Goal: Task Accomplishment & Management: Complete application form

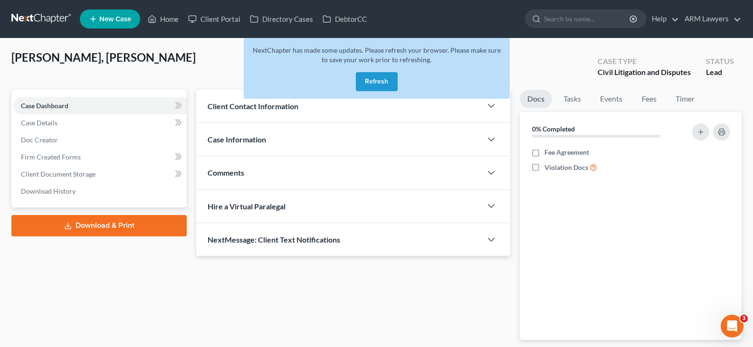
click at [374, 81] on button "Refresh" at bounding box center [377, 81] width 42 height 19
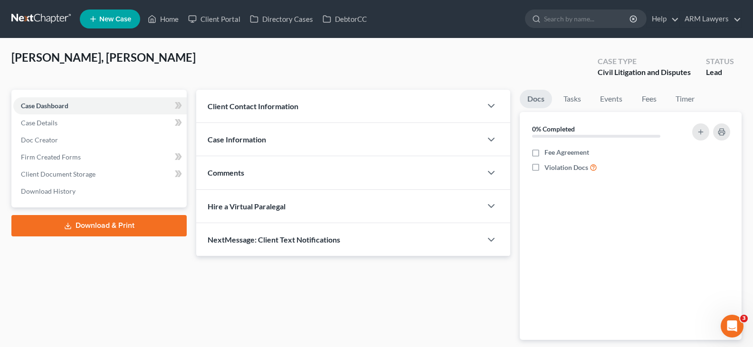
click at [52, 18] on link at bounding box center [41, 18] width 61 height 17
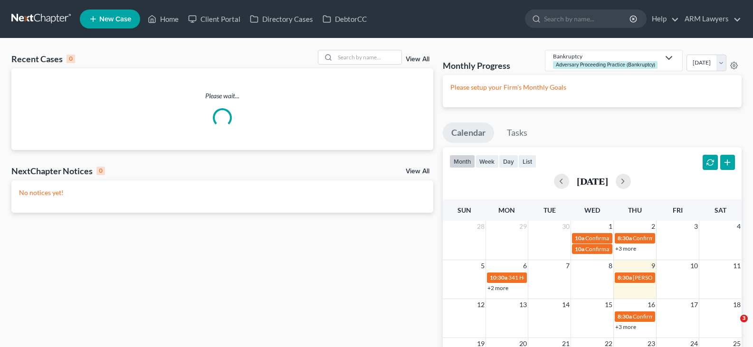
click at [419, 59] on link "View All" at bounding box center [417, 59] width 24 height 7
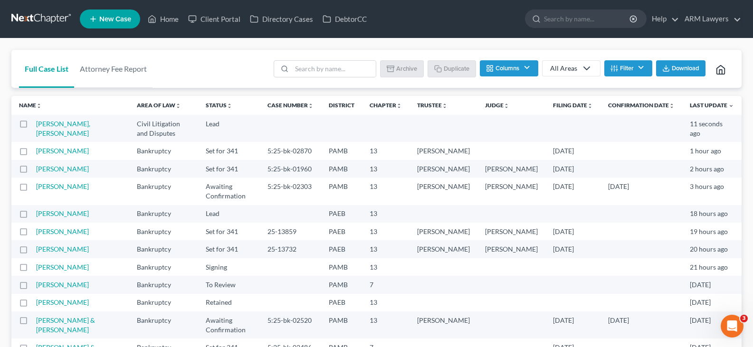
click at [633, 70] on button "Filter" at bounding box center [628, 68] width 48 height 16
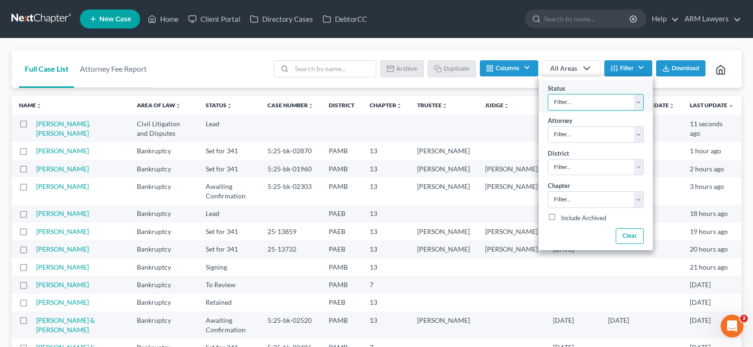
click at [623, 98] on select "Filter... Answer Due Awaiting Confirmation Awaiting Discharge Confirmed Could N…" at bounding box center [595, 102] width 96 height 17
click at [232, 56] on div "Full Case List Attorney Fee Report Batch Download Archive Un-archive Duplicate …" at bounding box center [376, 69] width 730 height 38
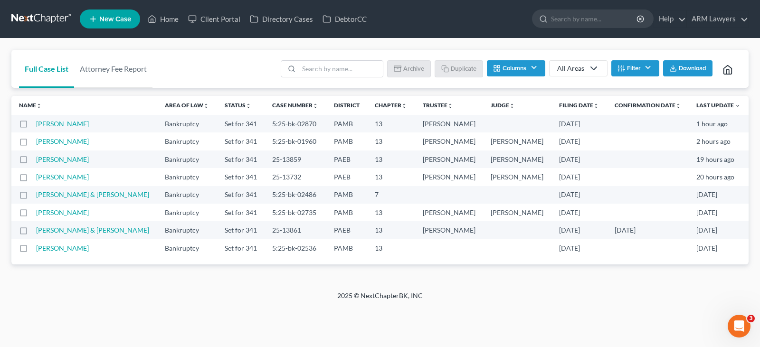
click at [634, 71] on button "Filter" at bounding box center [635, 68] width 48 height 16
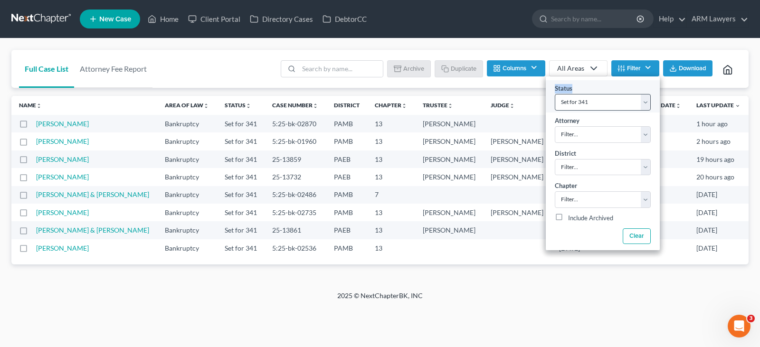
click at [624, 94] on div "Status Filter... Answer Due Awaiting Confirmation Awaiting Discharge Confirmed …" at bounding box center [603, 96] width 114 height 32
click at [621, 97] on select "Filter... Answer Due Awaiting Confirmation Awaiting Discharge Confirmed Could N…" at bounding box center [603, 102] width 96 height 17
select select "1"
click at [613, 104] on select "Filter... Answer Due Awaiting Confirmation Awaiting Discharge Confirmed Could N…" at bounding box center [603, 102] width 96 height 17
click at [574, 42] on div "Full Case List Attorney Fee Report Batch Download Archive Un-archive Duplicate …" at bounding box center [380, 164] width 760 height 253
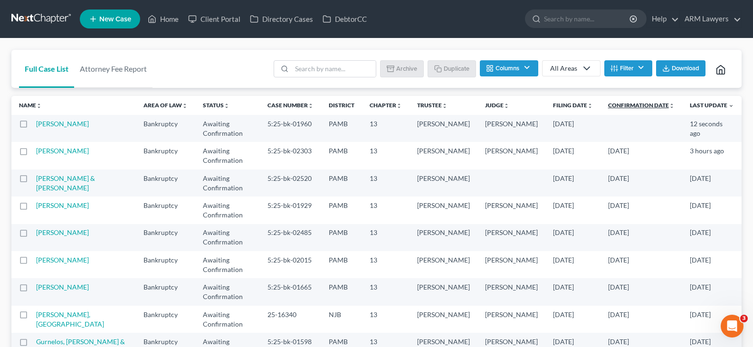
click at [643, 106] on link "Confirmation Date unfold_more expand_more expand_less" at bounding box center [641, 105] width 66 height 7
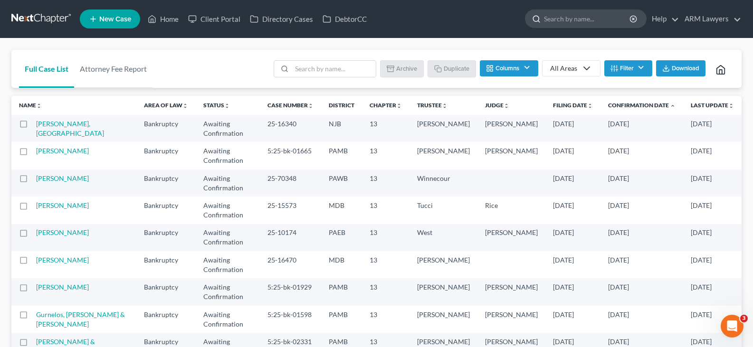
click at [575, 16] on input "search" at bounding box center [587, 19] width 87 height 18
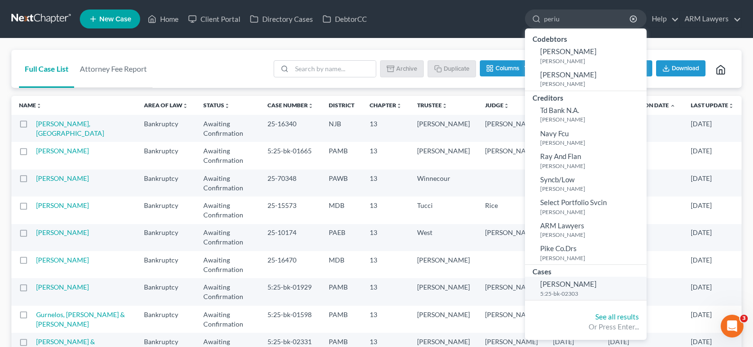
type input "periu"
click at [572, 292] on small "5:25-bk-02303" at bounding box center [592, 294] width 104 height 8
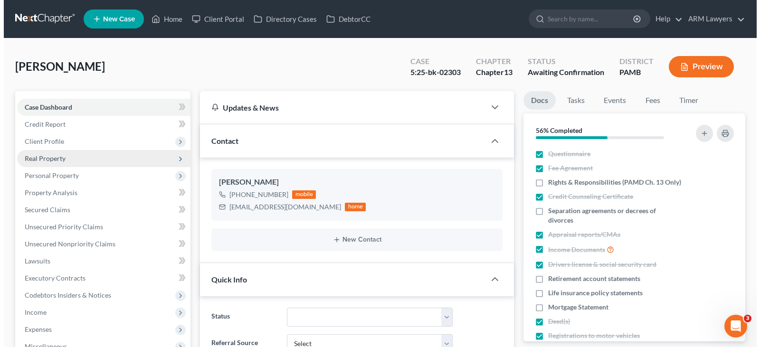
scroll to position [58, 0]
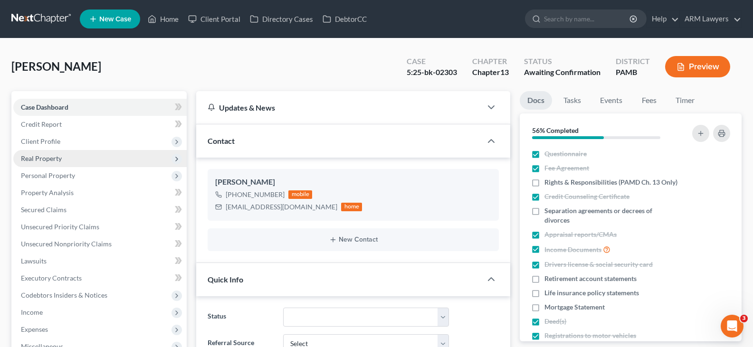
click at [61, 159] on span "Real Property" at bounding box center [41, 158] width 41 height 8
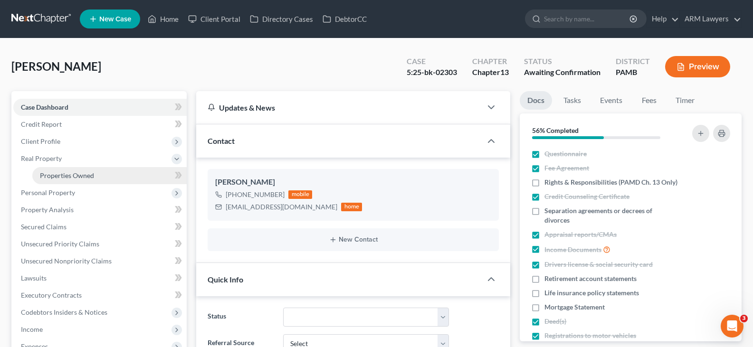
click at [70, 171] on span "Properties Owned" at bounding box center [67, 175] width 54 height 8
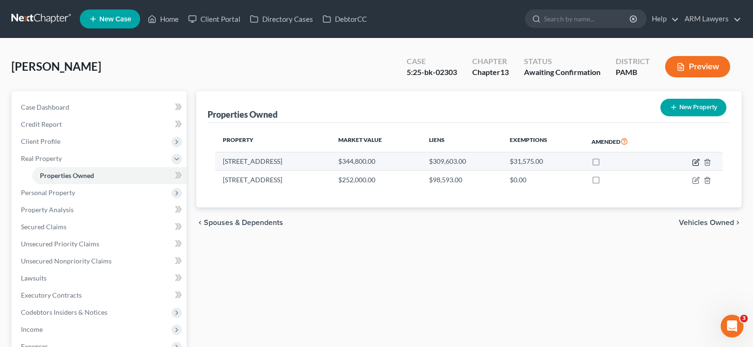
click at [692, 162] on icon "button" at bounding box center [695, 163] width 6 height 6
select select "39"
select select "0"
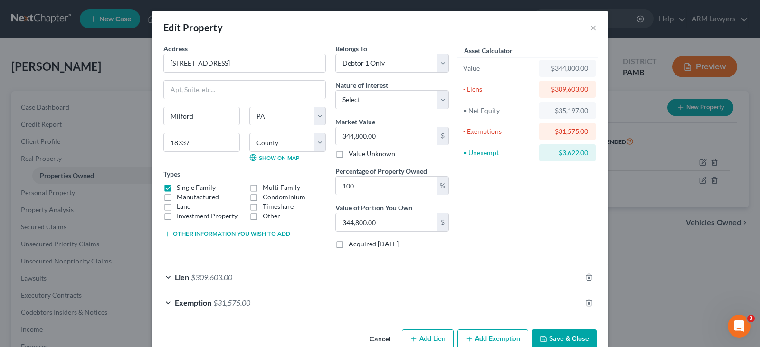
scroll to position [21, 0]
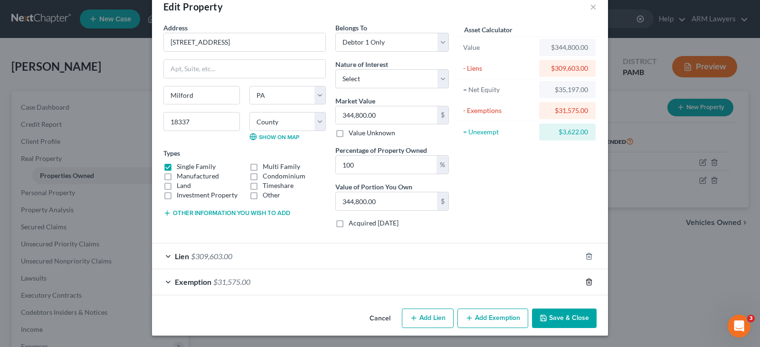
click at [586, 283] on icon "button" at bounding box center [589, 282] width 8 height 8
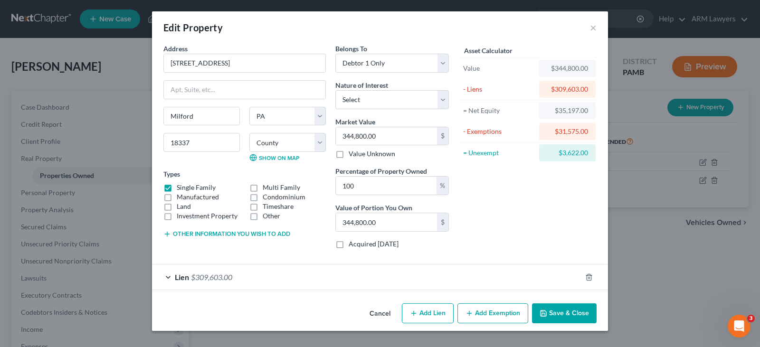
scroll to position [0, 0]
click at [561, 321] on button "Save & Close" at bounding box center [564, 313] width 65 height 20
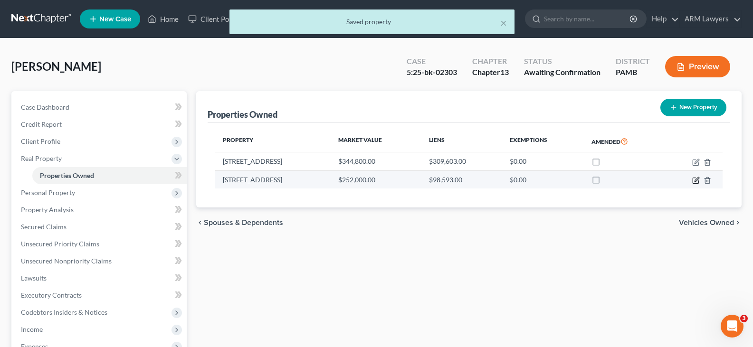
click at [696, 181] on icon "button" at bounding box center [696, 181] width 8 height 8
select select "39"
select select "51"
select select "3"
select select "0"
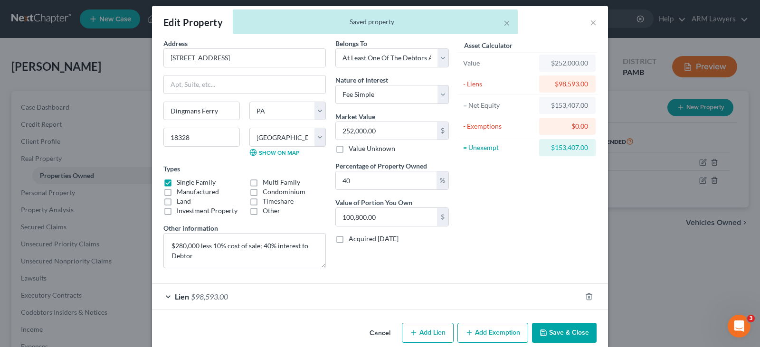
scroll to position [20, 0]
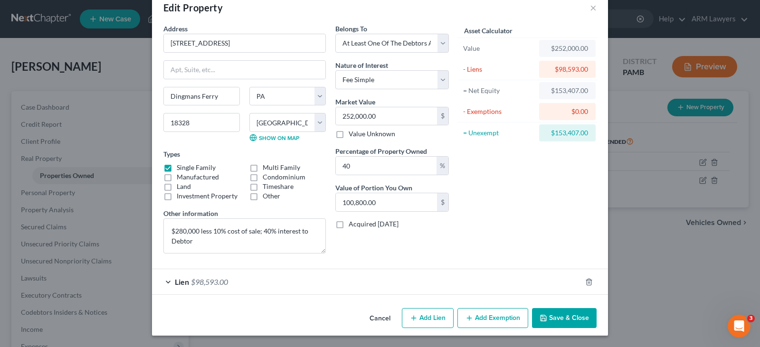
click at [480, 315] on button "Add Exemption" at bounding box center [492, 318] width 71 height 20
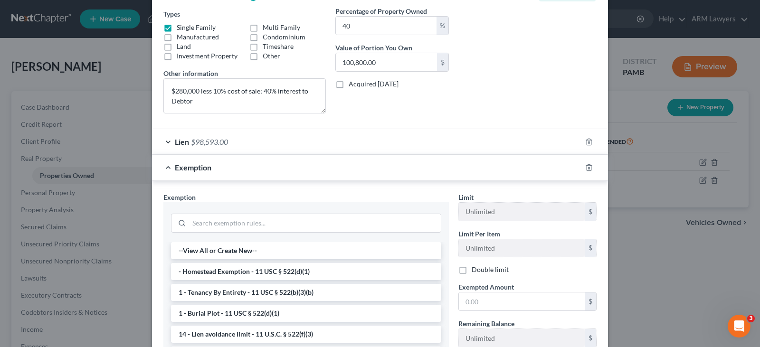
scroll to position [162, 0]
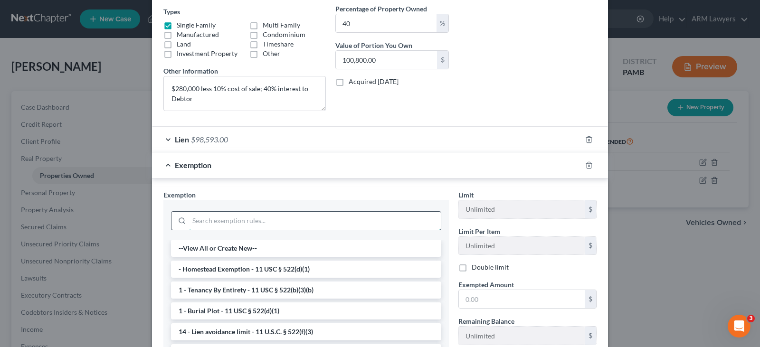
click at [227, 218] on input "search" at bounding box center [315, 221] width 252 height 18
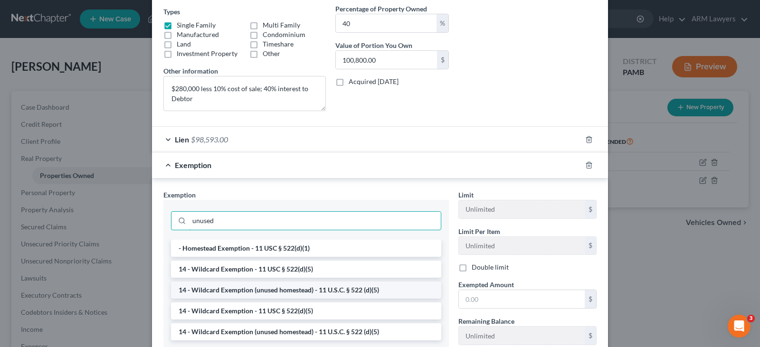
type input "unused"
click at [326, 291] on li "14 - Wildcard Exemption (unused homestead) - 11 U.S.C. § 522 (d)(5)" at bounding box center [306, 290] width 270 height 17
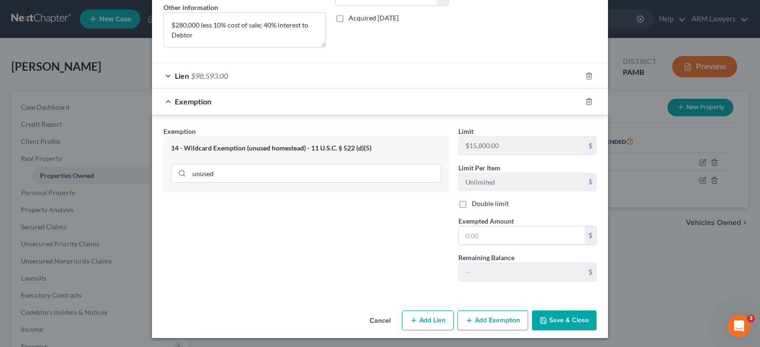
scroll to position [228, 0]
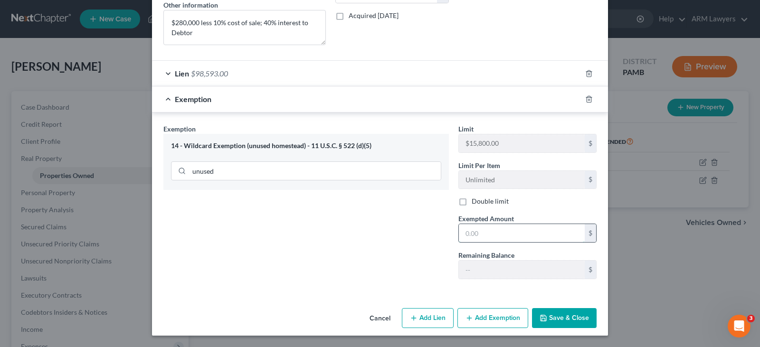
click at [483, 231] on input "text" at bounding box center [522, 233] width 126 height 18
type input "4"
type input "15,800"
click at [573, 325] on button "Save & Close" at bounding box center [564, 318] width 65 height 20
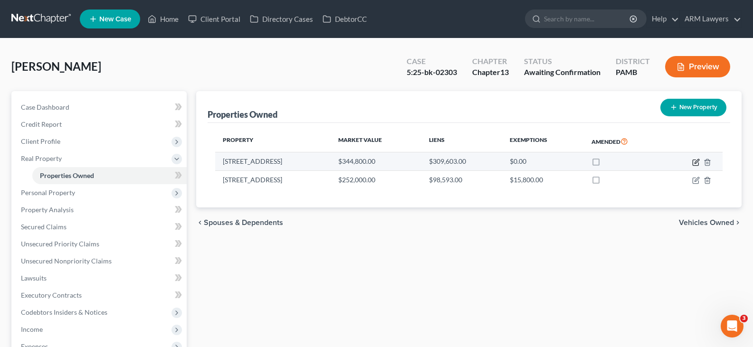
click at [694, 163] on icon "button" at bounding box center [696, 161] width 4 height 4
select select "39"
select select "51"
select select "0"
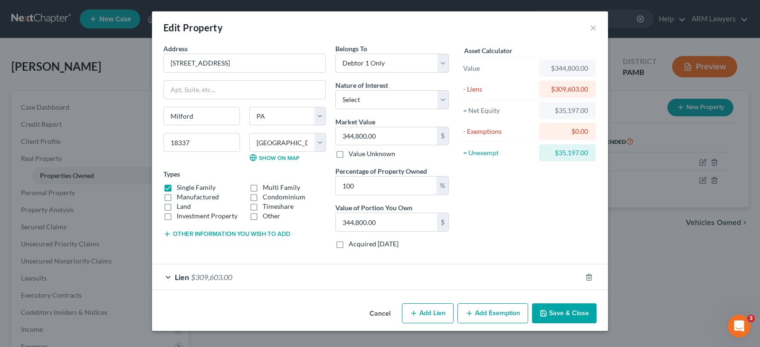
click at [508, 315] on button "Add Exemption" at bounding box center [492, 313] width 71 height 20
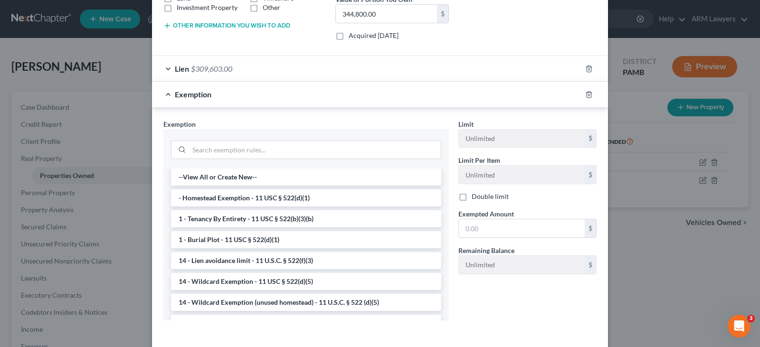
scroll to position [237, 0]
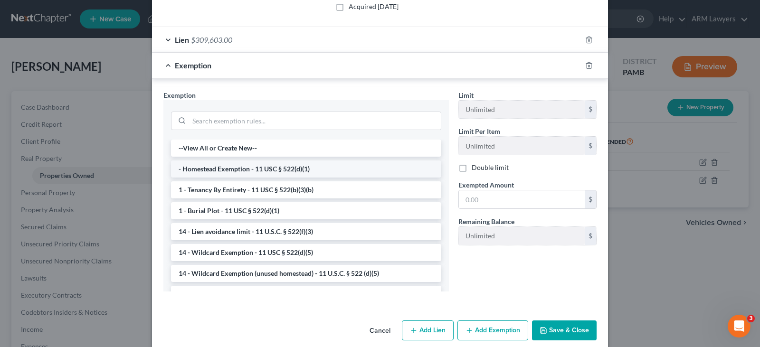
click at [243, 167] on li "- Homestead Exemption - 11 USC § 522(d)(1)" at bounding box center [306, 168] width 270 height 17
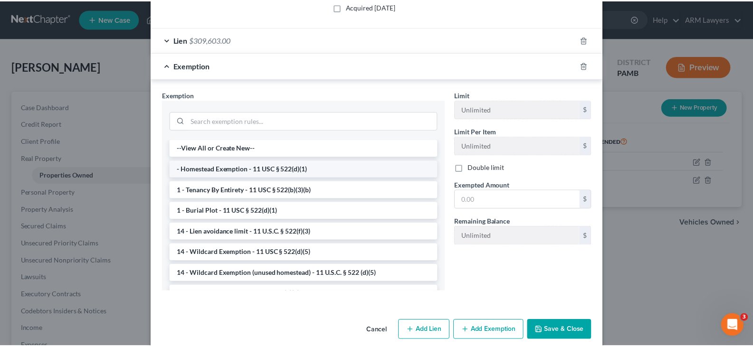
scroll to position [203, 0]
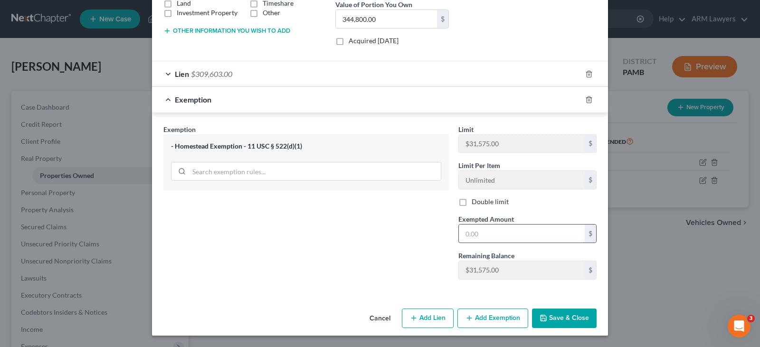
click at [499, 231] on input "text" at bounding box center [522, 234] width 126 height 18
type input "15,775"
click at [584, 317] on button "Save & Close" at bounding box center [564, 319] width 65 height 20
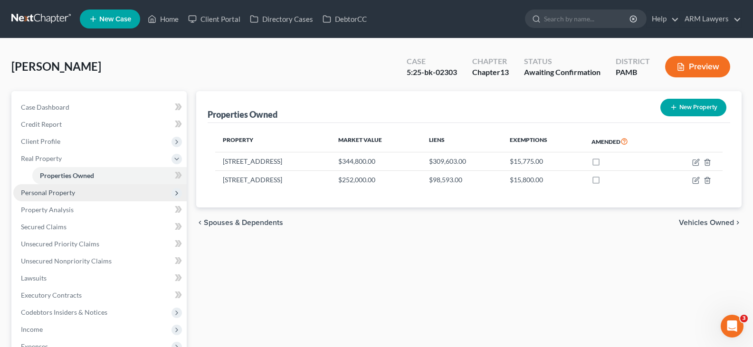
click at [98, 198] on span "Personal Property" at bounding box center [99, 192] width 173 height 17
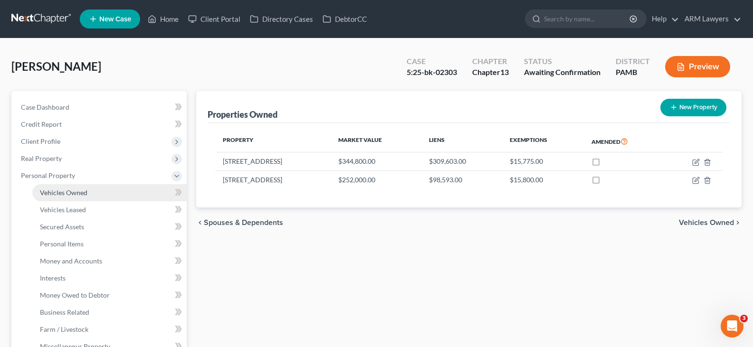
click at [104, 193] on link "Vehicles Owned" at bounding box center [109, 192] width 154 height 17
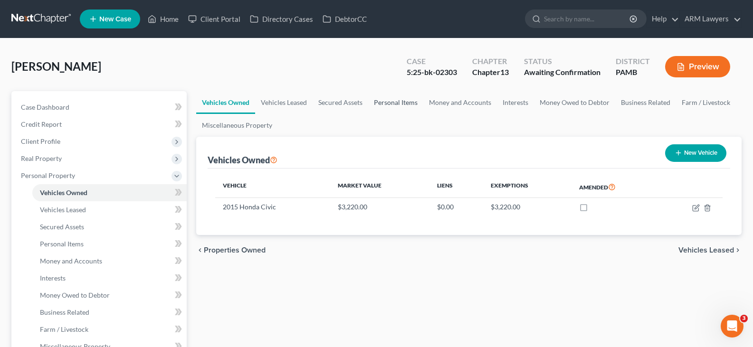
click at [386, 104] on link "Personal Items" at bounding box center [395, 102] width 55 height 23
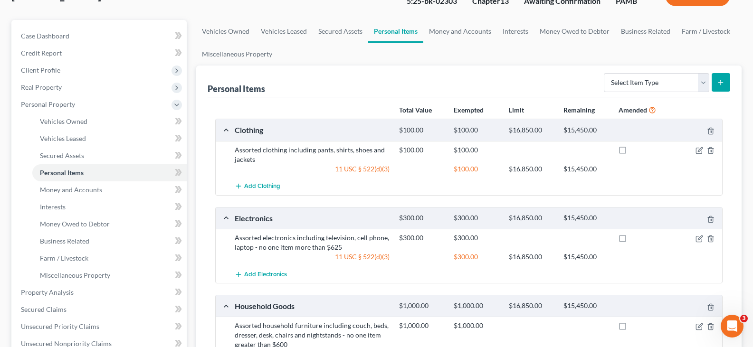
scroll to position [47, 0]
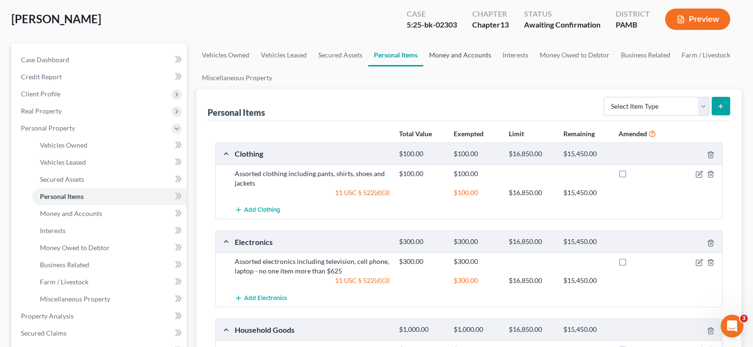
click at [462, 56] on link "Money and Accounts" at bounding box center [460, 55] width 74 height 23
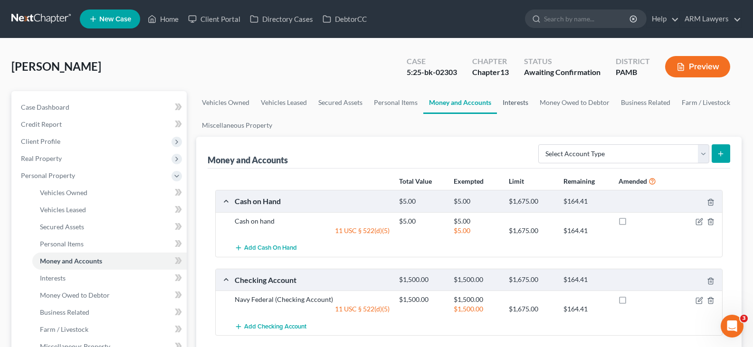
click at [525, 102] on link "Interests" at bounding box center [515, 102] width 37 height 23
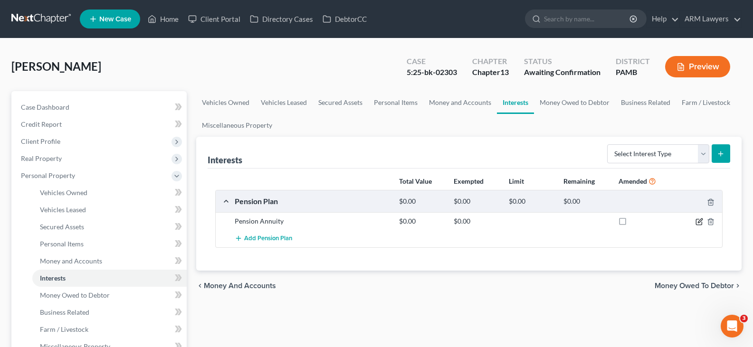
click at [695, 219] on icon "button" at bounding box center [699, 222] width 8 height 8
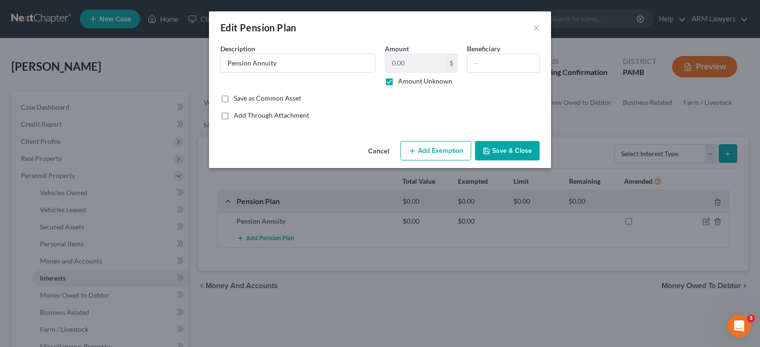
click at [411, 82] on label "Amount Unknown" at bounding box center [425, 80] width 54 height 9
click at [408, 82] on input "Amount Unknown" at bounding box center [405, 79] width 6 height 6
checkbox input "false"
type input "Pension Annuity"
type input "1"
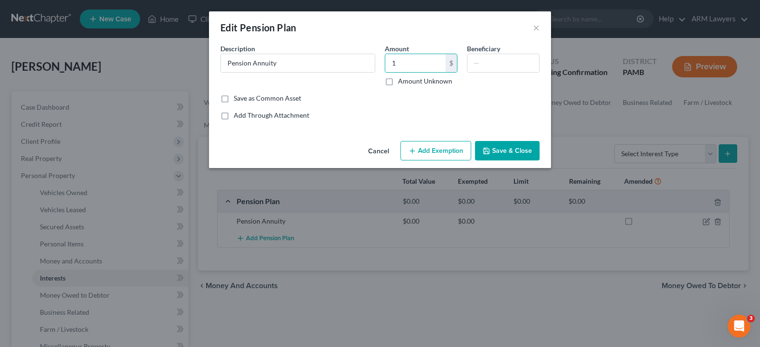
click at [331, 127] on div "An exemption set must first be selected from the Filing Information section. Co…" at bounding box center [380, 91] width 342 height 94
click at [454, 152] on button "Add Exemption" at bounding box center [435, 151] width 71 height 20
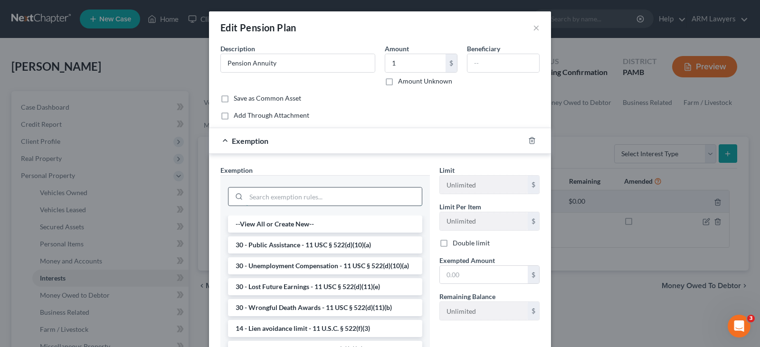
click at [301, 199] on input "search" at bounding box center [334, 197] width 176 height 18
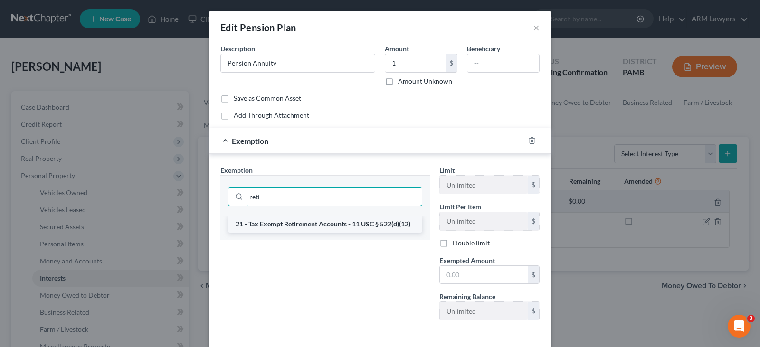
type input "reti"
click at [329, 219] on li "21 - Tax Exempt Retirement Accounts - 11 USC § 522(d)(12)" at bounding box center [325, 224] width 194 height 17
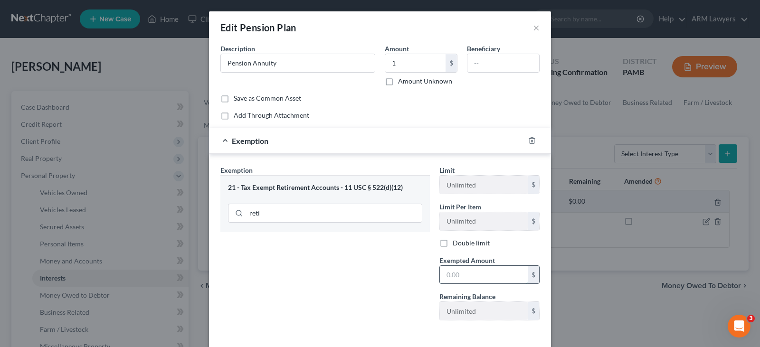
click at [465, 272] on input "text" at bounding box center [484, 275] width 88 height 18
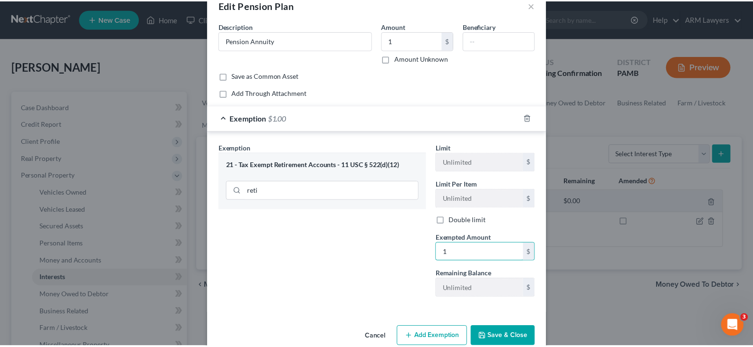
scroll to position [41, 0]
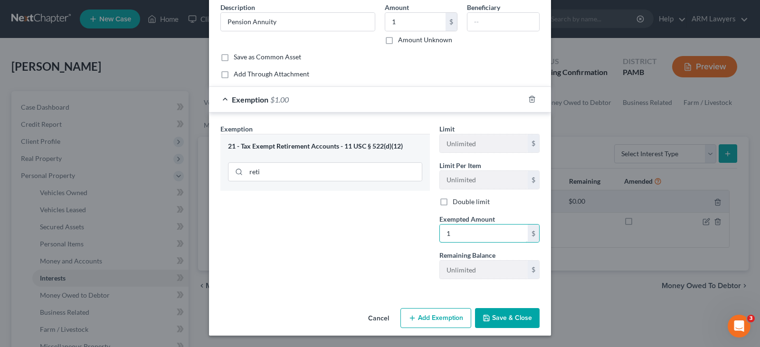
type input "1"
click at [518, 319] on button "Save & Close" at bounding box center [507, 318] width 65 height 20
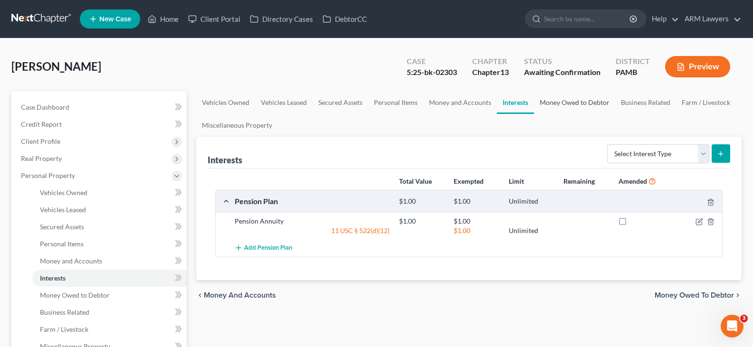
click at [571, 102] on link "Money Owed to Debtor" at bounding box center [574, 102] width 81 height 23
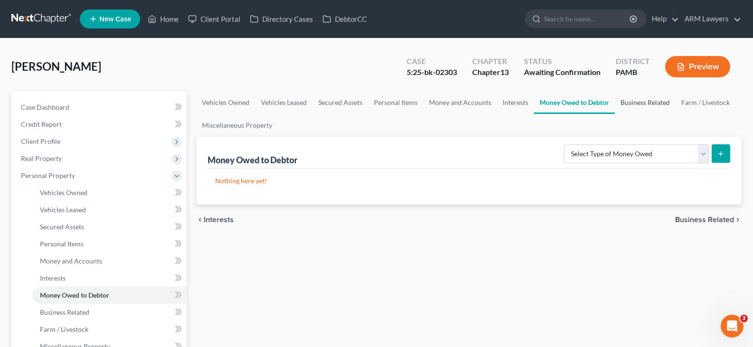
click at [630, 103] on link "Business Related" at bounding box center [644, 102] width 61 height 23
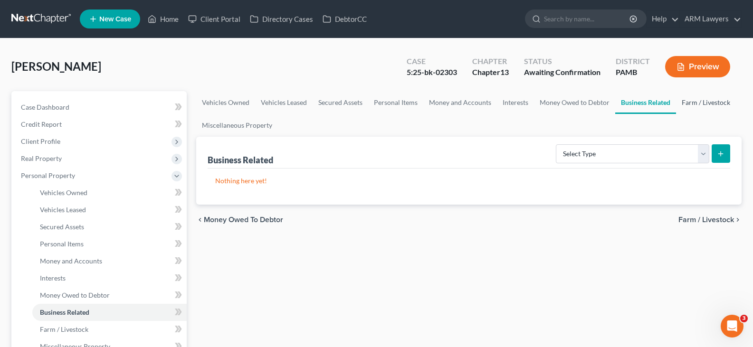
click at [702, 104] on link "Farm / Livestock" at bounding box center [706, 102] width 60 height 23
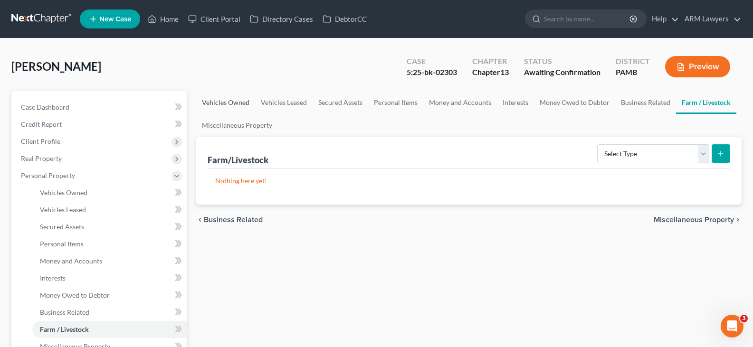
click at [233, 101] on link "Vehicles Owned" at bounding box center [225, 102] width 59 height 23
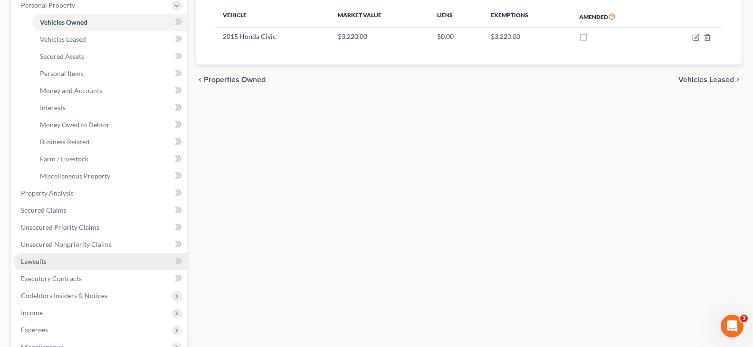
scroll to position [237, 0]
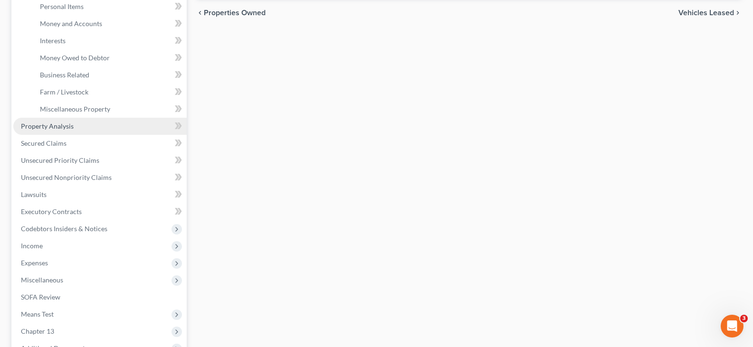
click at [81, 130] on link "Property Analysis" at bounding box center [99, 126] width 173 height 17
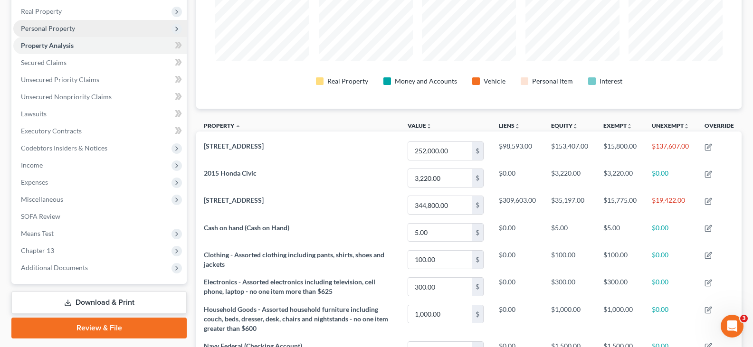
scroll to position [61, 0]
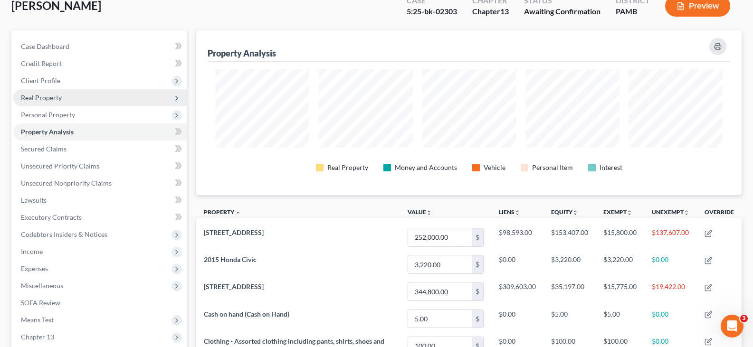
click at [61, 95] on span "Real Property" at bounding box center [41, 98] width 41 height 8
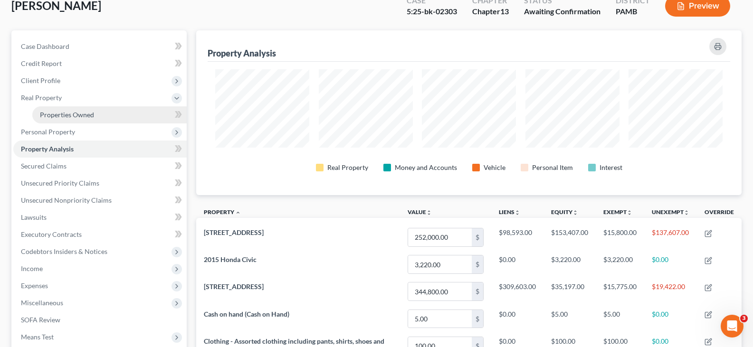
click at [71, 113] on span "Properties Owned" at bounding box center [67, 115] width 54 height 8
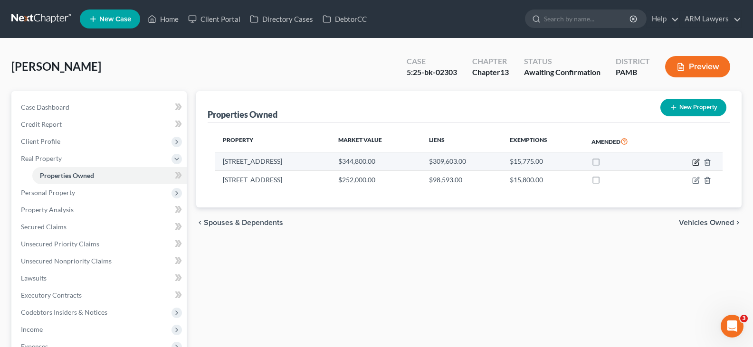
click at [697, 162] on icon "button" at bounding box center [696, 161] width 4 height 4
select select "39"
select select "51"
select select "0"
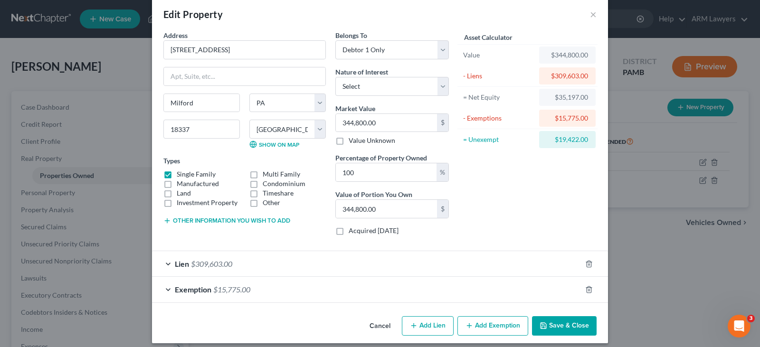
scroll to position [21, 0]
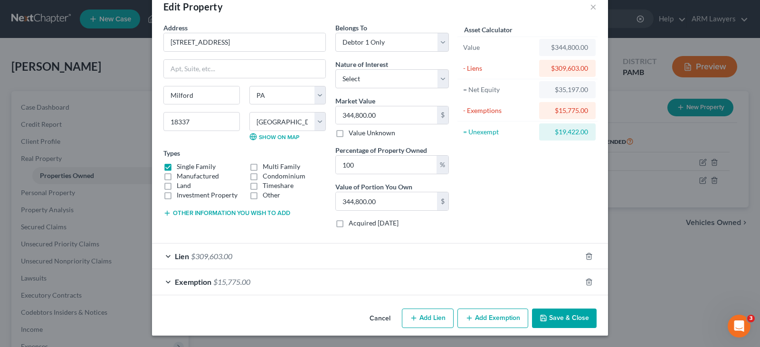
click at [185, 239] on form "Address * 205 Seneca Dr Milford State AL AK AR AZ CA CO CT DE DC FL GA GU HI ID…" at bounding box center [379, 159] width 433 height 273
click at [234, 212] on button "Other information you wish to add" at bounding box center [226, 213] width 127 height 8
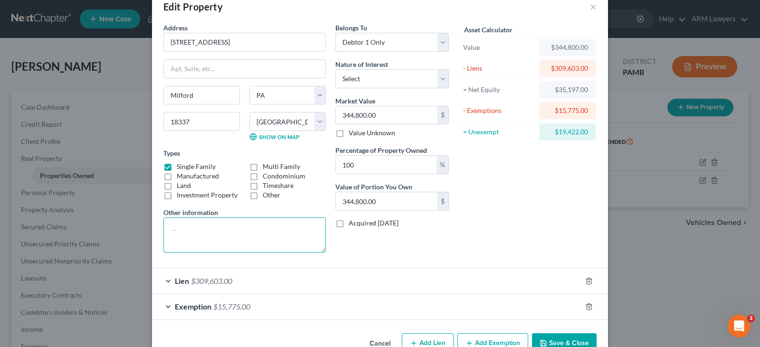
click at [228, 234] on textarea at bounding box center [244, 234] width 162 height 35
click at [225, 237] on textarea at bounding box center [244, 234] width 162 height 35
type textarea "$343,000 less 10% cost of sale."
click at [391, 109] on input "344,800.00" at bounding box center [386, 115] width 101 height 18
type input "3"
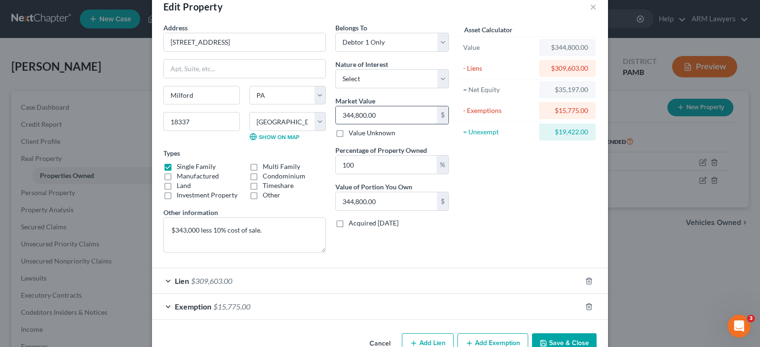
type input "3.00"
type input "30"
type input "30.00"
type input "308"
type input "308.00"
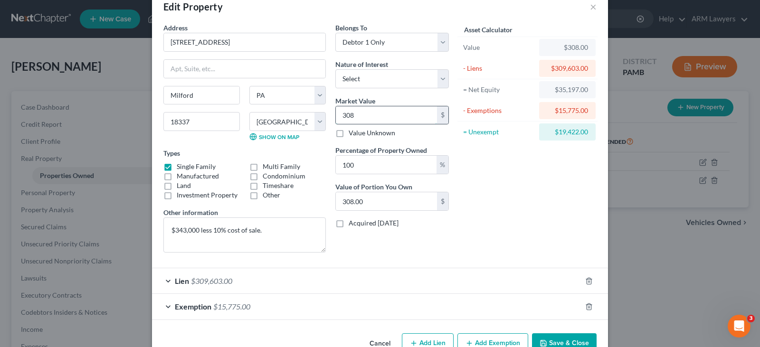
type input "3087"
type input "3,087.00"
type input "3,0870"
type input "30,870.00"
type input "30,8700"
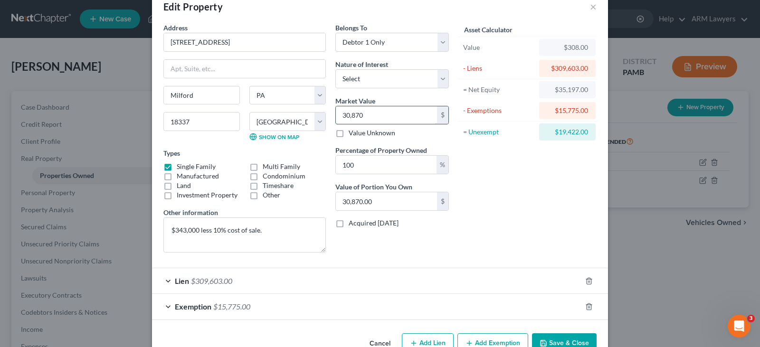
type input "308,700.00"
type input "308,700"
click at [574, 56] on div "Value $308,700.00" at bounding box center [527, 47] width 140 height 21
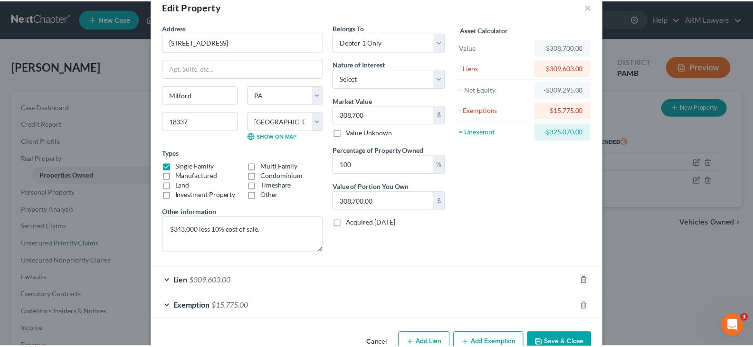
scroll to position [46, 0]
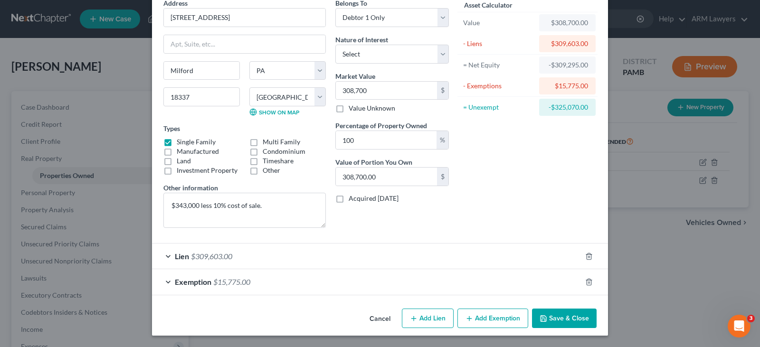
click at [567, 323] on button "Save & Close" at bounding box center [564, 319] width 65 height 20
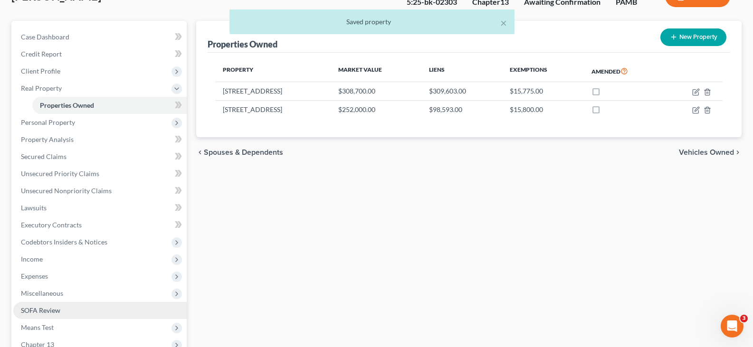
scroll to position [95, 0]
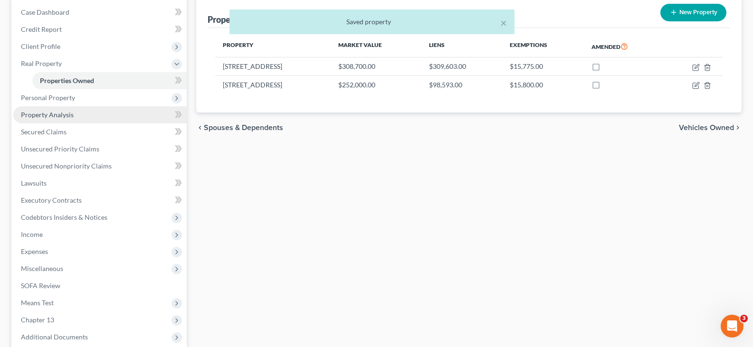
click at [85, 113] on link "Property Analysis" at bounding box center [99, 114] width 173 height 17
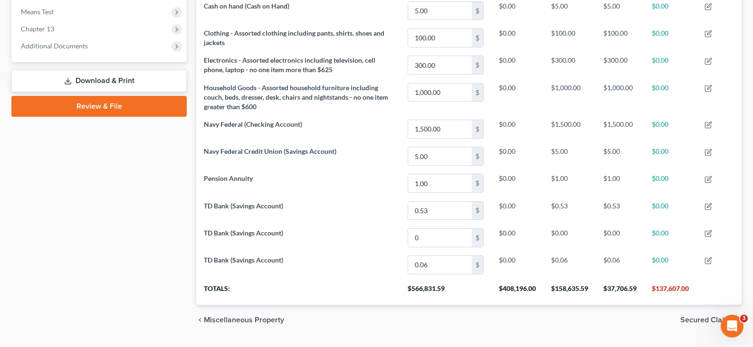
scroll to position [346, 0]
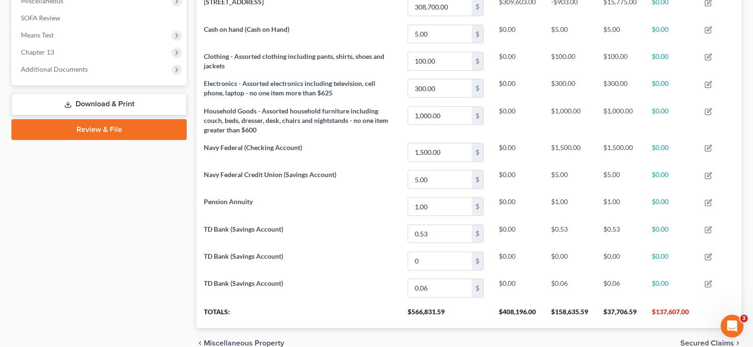
click at [95, 110] on link "Download & Print" at bounding box center [98, 104] width 175 height 22
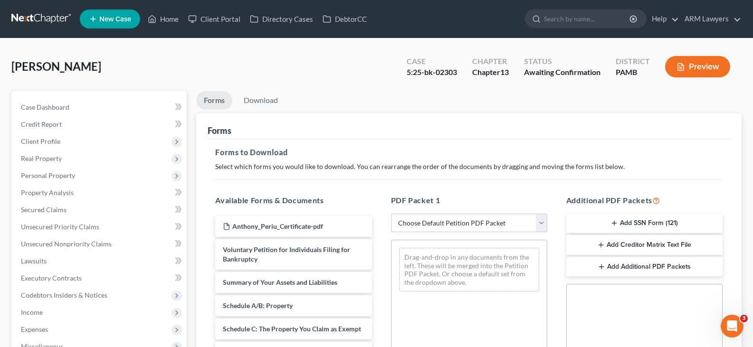
click at [471, 224] on select "Choose Default Petition PDF Packet Complete Bankruptcy Petition (all forms and …" at bounding box center [469, 223] width 156 height 19
select select "2"
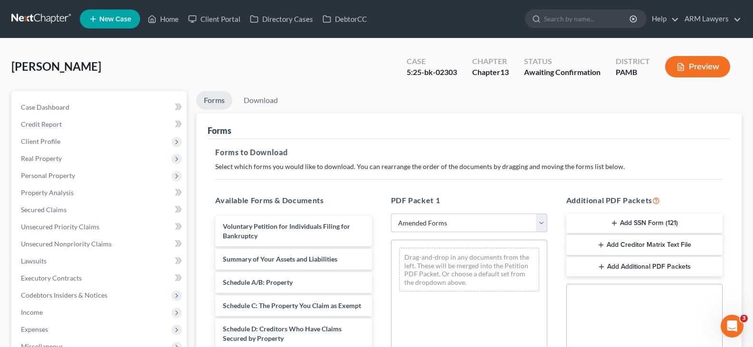
click at [471, 224] on select "Choose Default Petition PDF Packet Complete Bankruptcy Petition (all forms and …" at bounding box center [469, 223] width 156 height 19
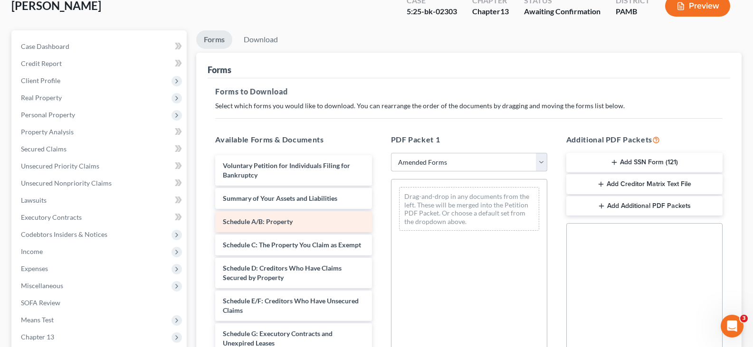
scroll to position [142, 0]
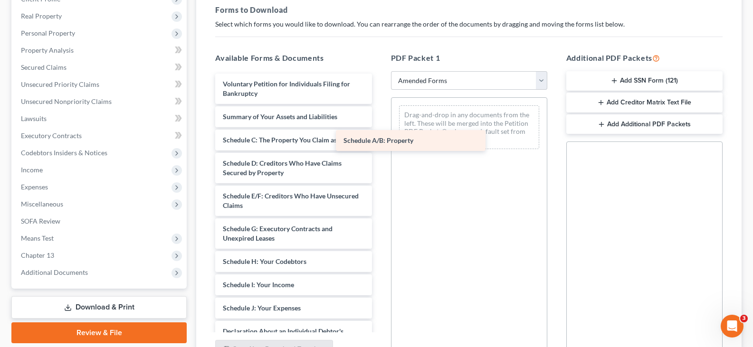
drag, startPoint x: 304, startPoint y: 146, endPoint x: 485, endPoint y: 136, distance: 181.2
click at [379, 136] on div "Schedule A/B: Property Voluntary Petition for Individuals Filing for Bankruptcy…" at bounding box center [292, 297] width 171 height 446
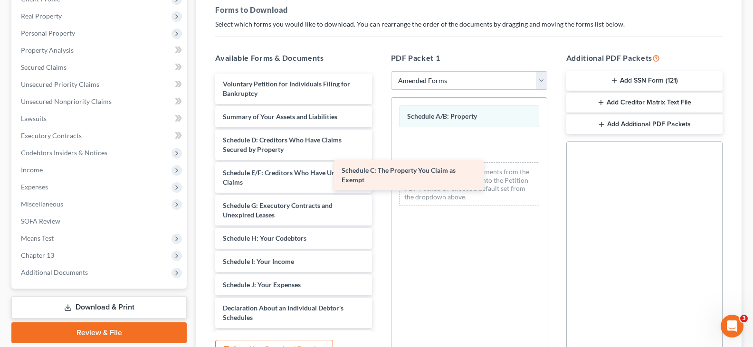
drag, startPoint x: 306, startPoint y: 145, endPoint x: 482, endPoint y: 171, distance: 177.6
click at [379, 172] on div "Schedule C: The Property You Claim as Exempt Voluntary Petition for Individuals…" at bounding box center [292, 285] width 171 height 423
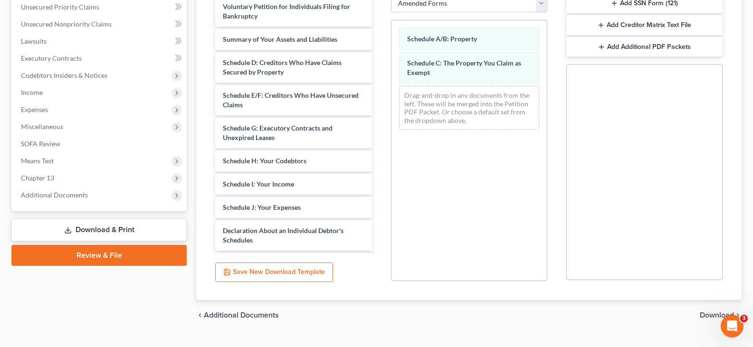
scroll to position [239, 0]
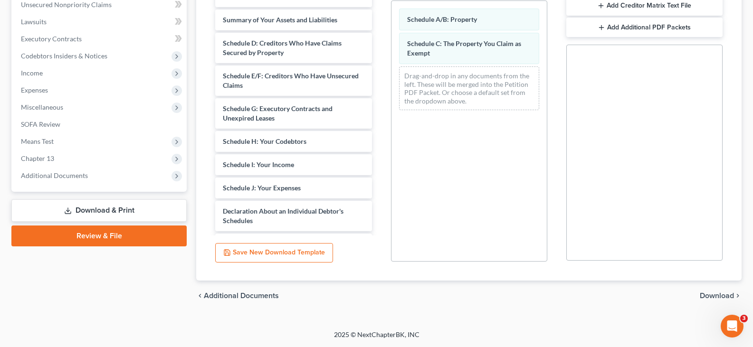
click at [724, 288] on div "chevron_left Additional Documents Download chevron_right" at bounding box center [468, 296] width 545 height 30
click at [718, 293] on span "Download" at bounding box center [716, 296] width 34 height 8
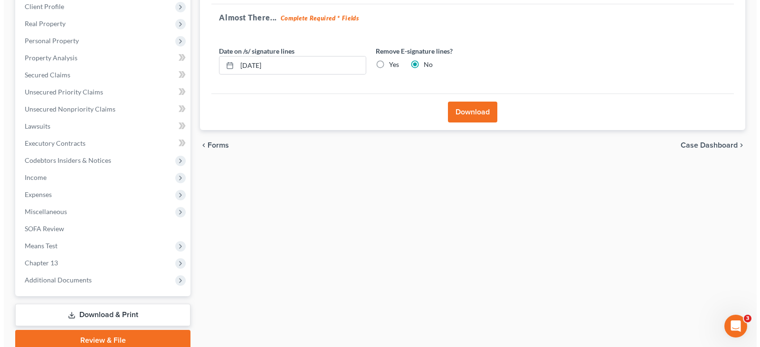
scroll to position [80, 0]
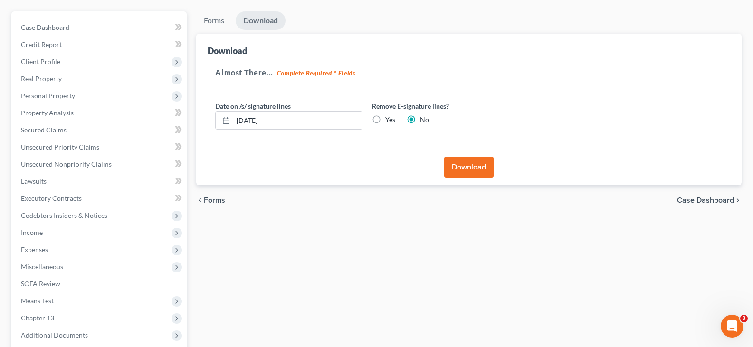
click at [463, 159] on button "Download" at bounding box center [468, 167] width 49 height 21
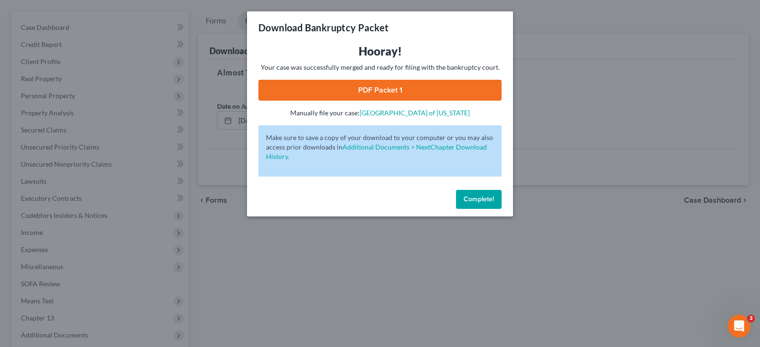
click at [381, 89] on link "PDF Packet 1" at bounding box center [379, 90] width 243 height 21
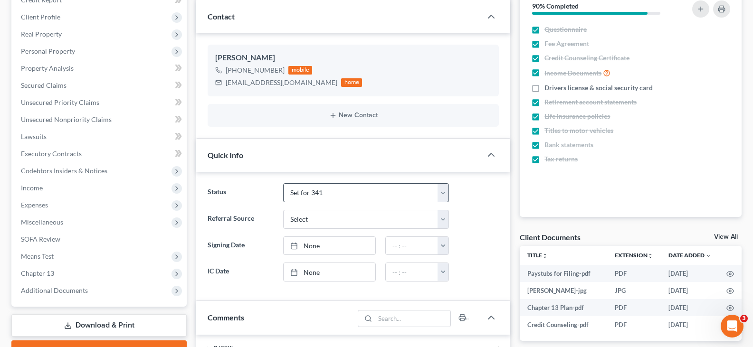
scroll to position [142, 0]
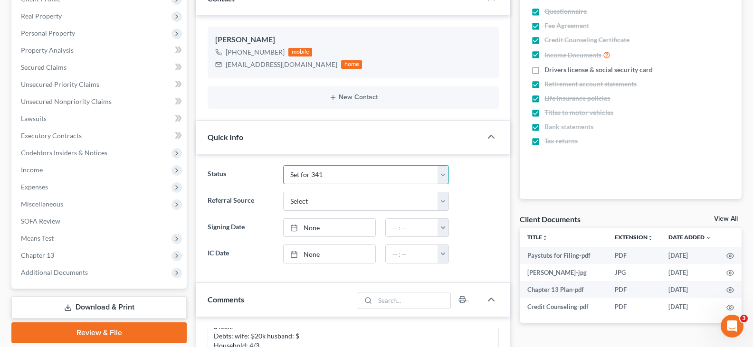
click at [304, 175] on select "Answer Due Awaiting Confirmation Awaiting Discharge Confirmed Could Not Contact…" at bounding box center [366, 174] width 166 height 19
select select "1"
click at [314, 177] on select "Answer Due Awaiting Confirmation Awaiting Discharge Confirmed Could Not Contact…" at bounding box center [366, 174] width 166 height 19
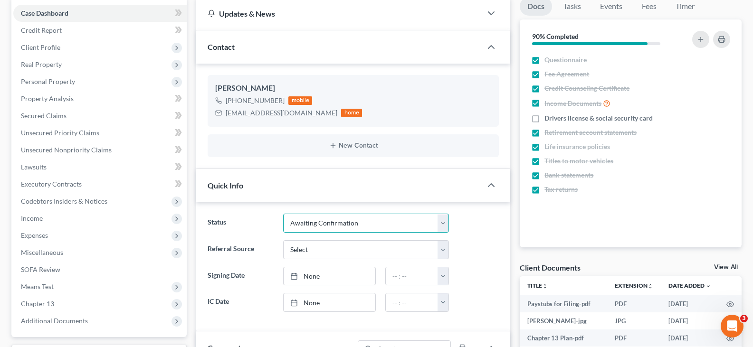
scroll to position [0, 0]
